Goal: Entertainment & Leisure: Consume media (video, audio)

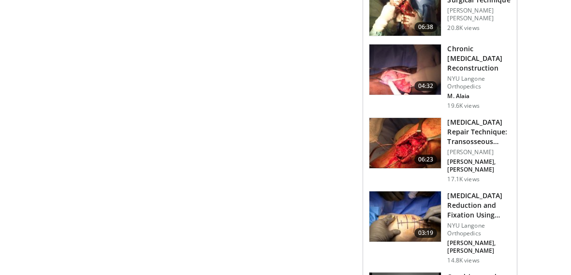
scroll to position [551, 0]
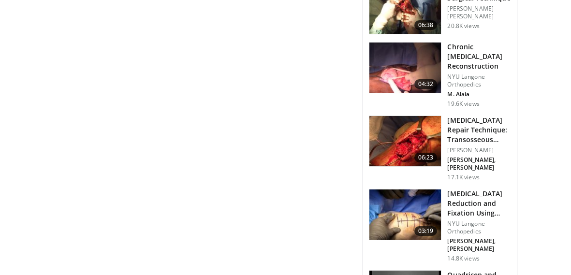
click at [406, 54] on img at bounding box center [404, 68] width 71 height 50
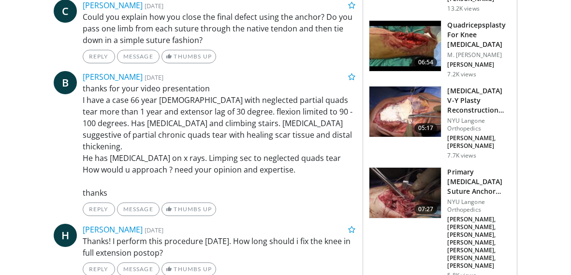
scroll to position [543, 0]
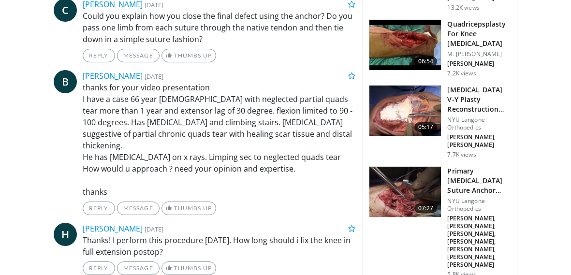
click at [397, 90] on img at bounding box center [404, 111] width 71 height 50
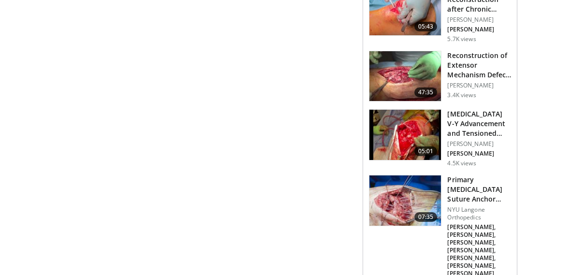
scroll to position [588, 0]
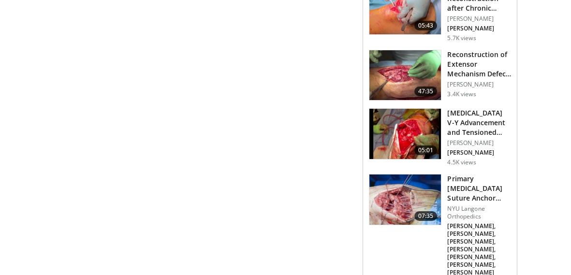
click at [401, 109] on img at bounding box center [404, 134] width 71 height 50
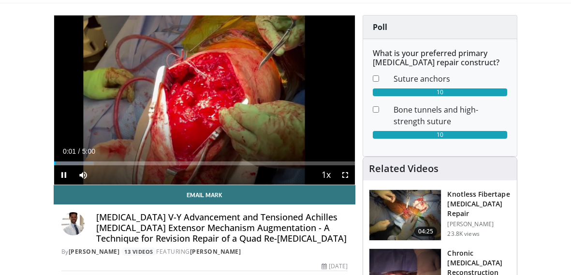
scroll to position [57, 0]
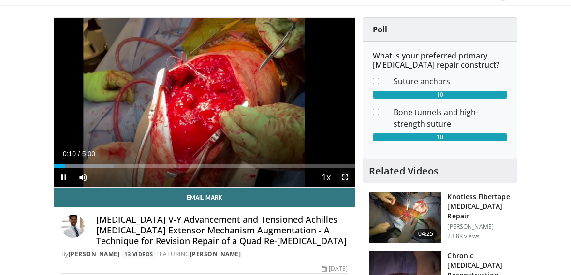
click at [346, 177] on span "Video Player" at bounding box center [344, 177] width 19 height 19
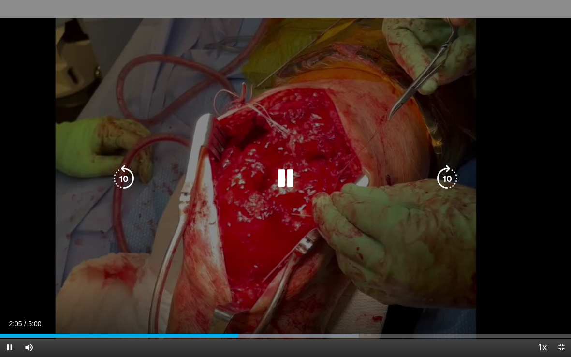
click at [129, 172] on icon "Video Player" at bounding box center [123, 178] width 27 height 27
click at [124, 183] on icon "Video Player" at bounding box center [123, 178] width 27 height 27
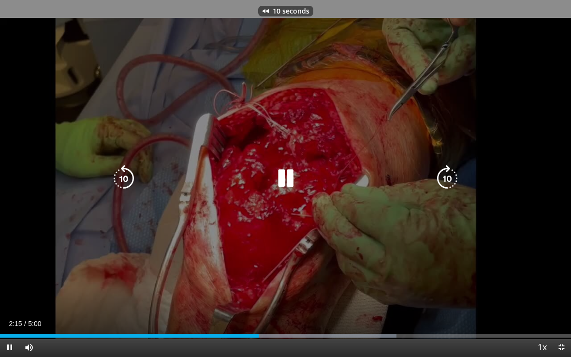
click at [124, 183] on icon "Video Player" at bounding box center [123, 178] width 27 height 27
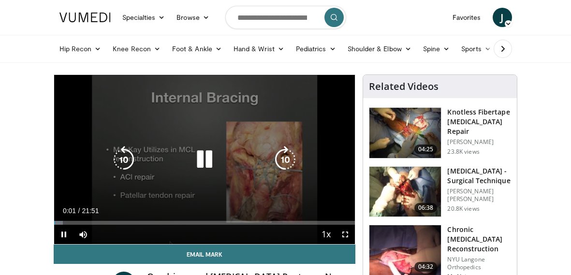
click at [205, 160] on icon "Video Player" at bounding box center [204, 159] width 27 height 27
